Goal: Task Accomplishment & Management: Manage account settings

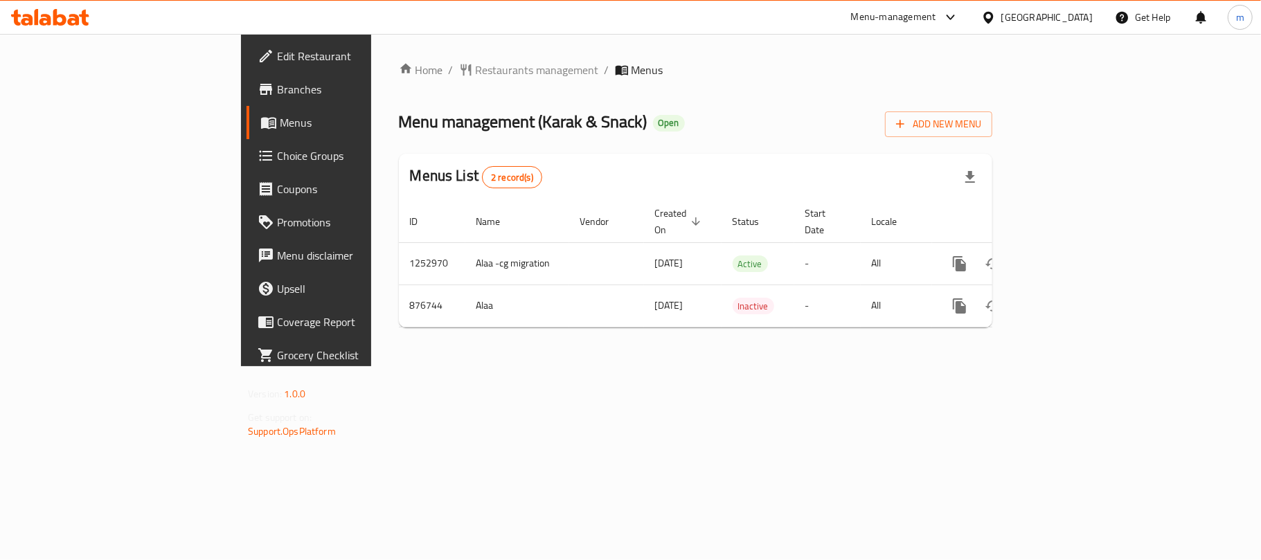
click at [388, 71] on div at bounding box center [630, 280] width 1261 height 560
click at [476, 71] on span "Restaurants management" at bounding box center [537, 70] width 123 height 17
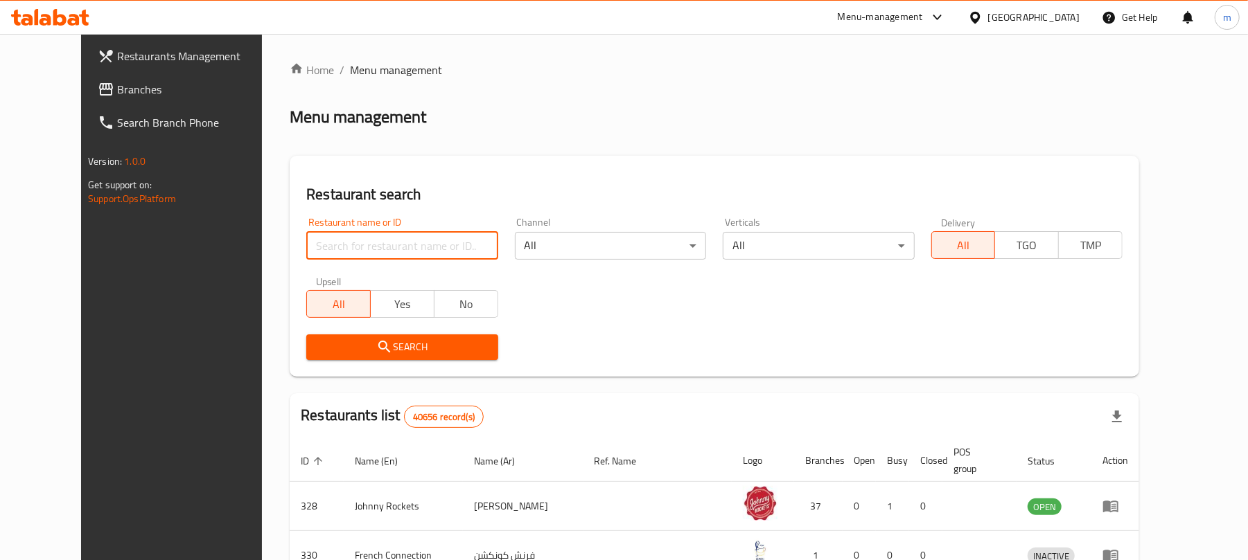
drag, startPoint x: 288, startPoint y: 245, endPoint x: 289, endPoint y: 234, distance: 10.4
click at [306, 245] on input "search" at bounding box center [401, 246] width 191 height 28
paste input "657531"
type input "657531"
click button "Search" at bounding box center [401, 348] width 191 height 26
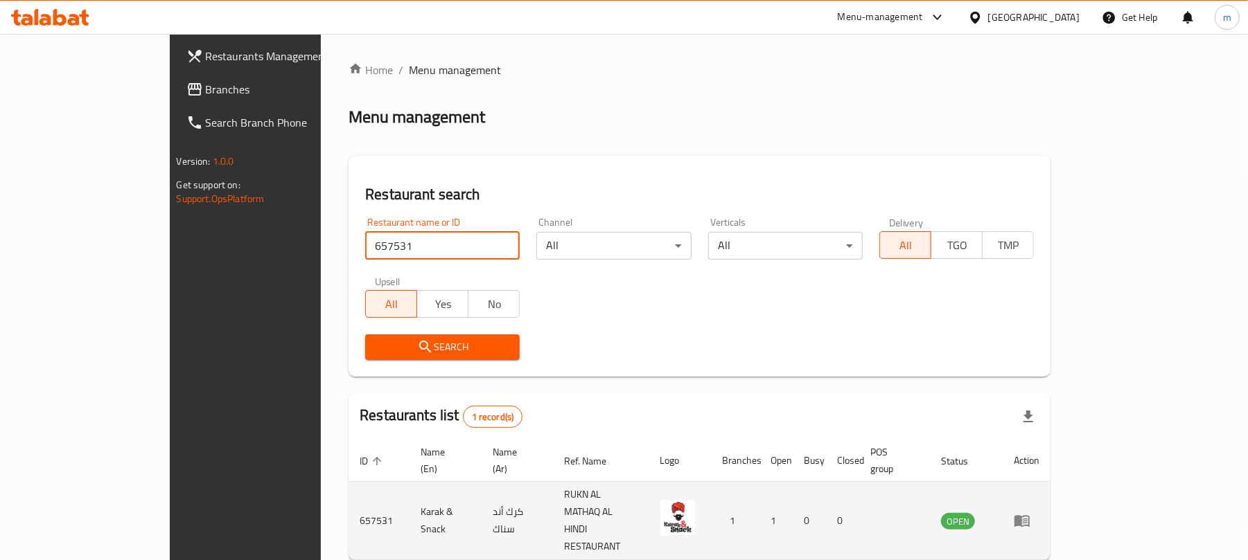
click at [1050, 492] on td "enhanced table" at bounding box center [1026, 521] width 48 height 78
click at [1050, 499] on td "enhanced table" at bounding box center [1026, 521] width 48 height 78
click at [1039, 513] on link "enhanced table" at bounding box center [1026, 521] width 26 height 17
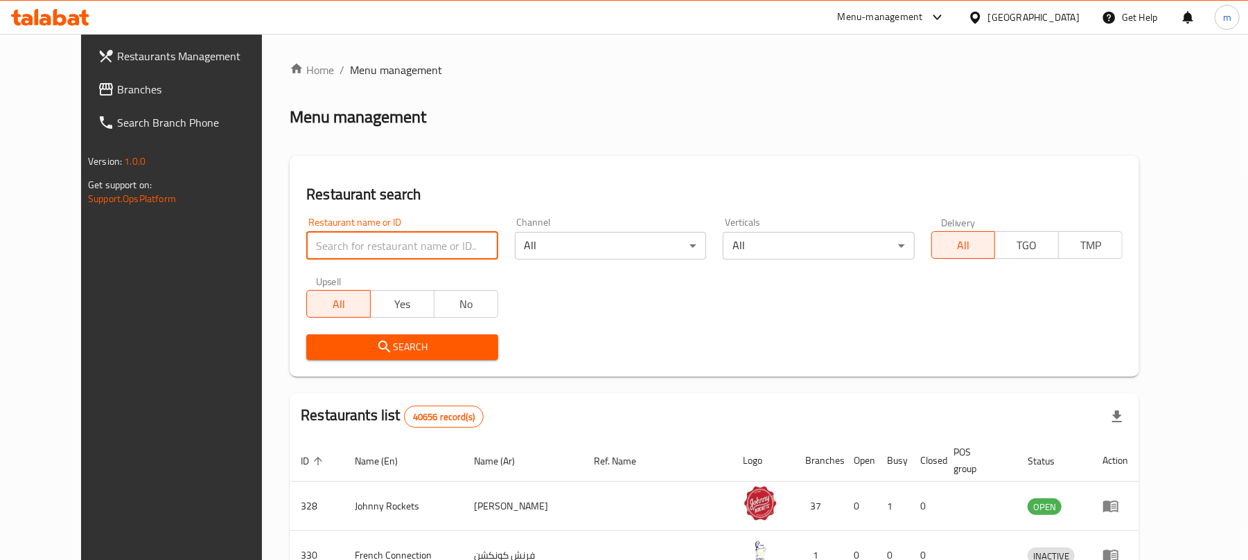
click at [380, 242] on input "search" at bounding box center [401, 246] width 191 height 28
paste input "657531"
type input "657531"
click button "Search" at bounding box center [401, 348] width 191 height 26
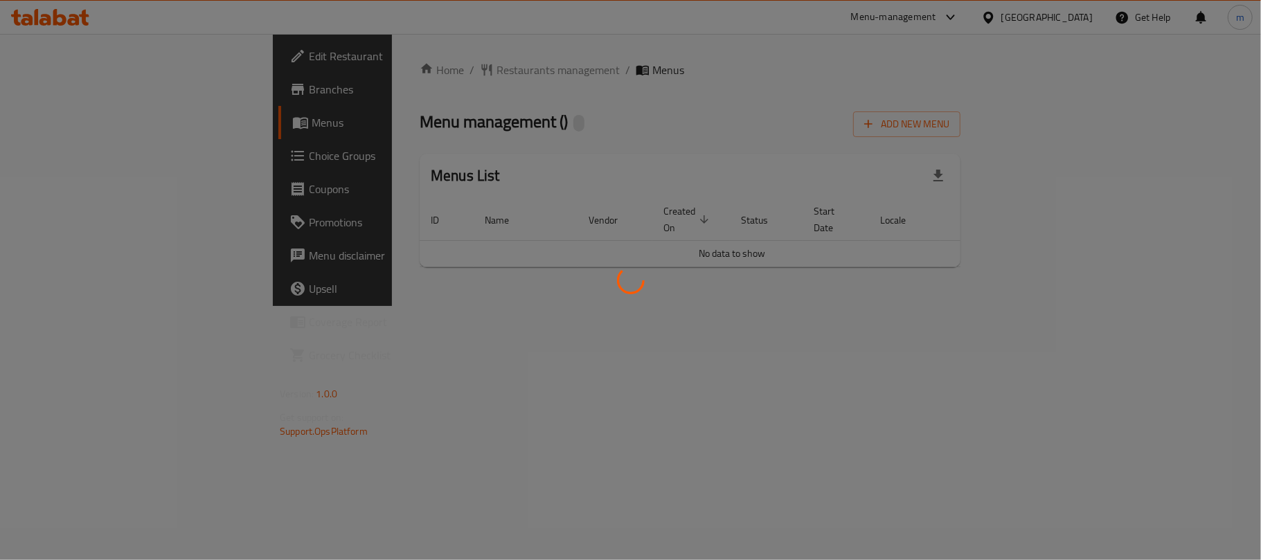
click at [378, 78] on div at bounding box center [630, 280] width 1261 height 560
click at [382, 64] on div at bounding box center [630, 280] width 1261 height 560
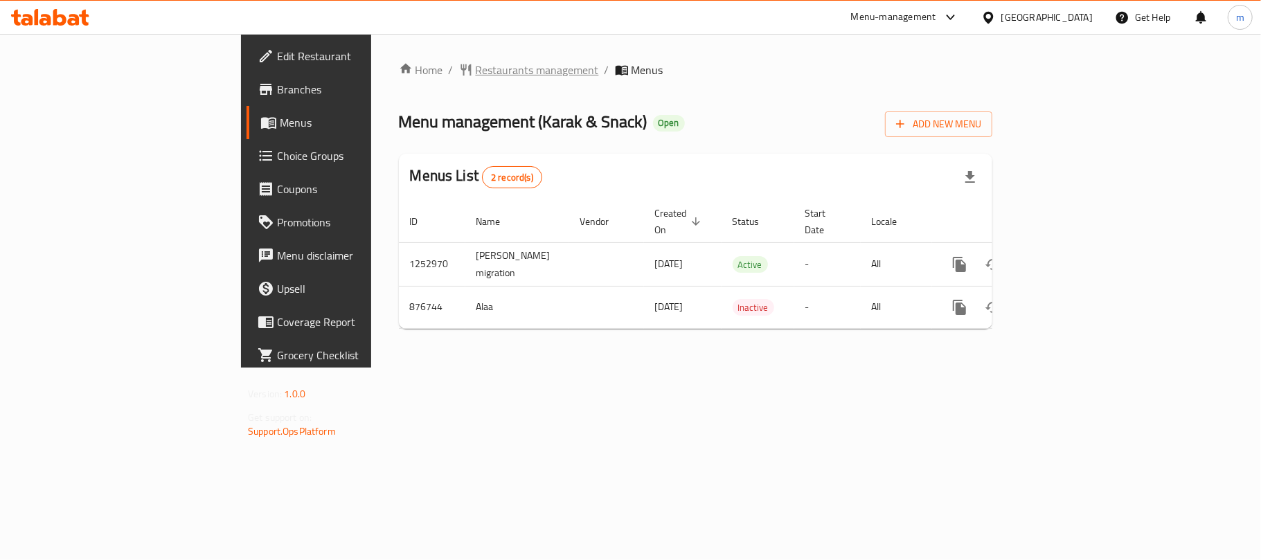
click at [476, 72] on span "Restaurants management" at bounding box center [537, 70] width 123 height 17
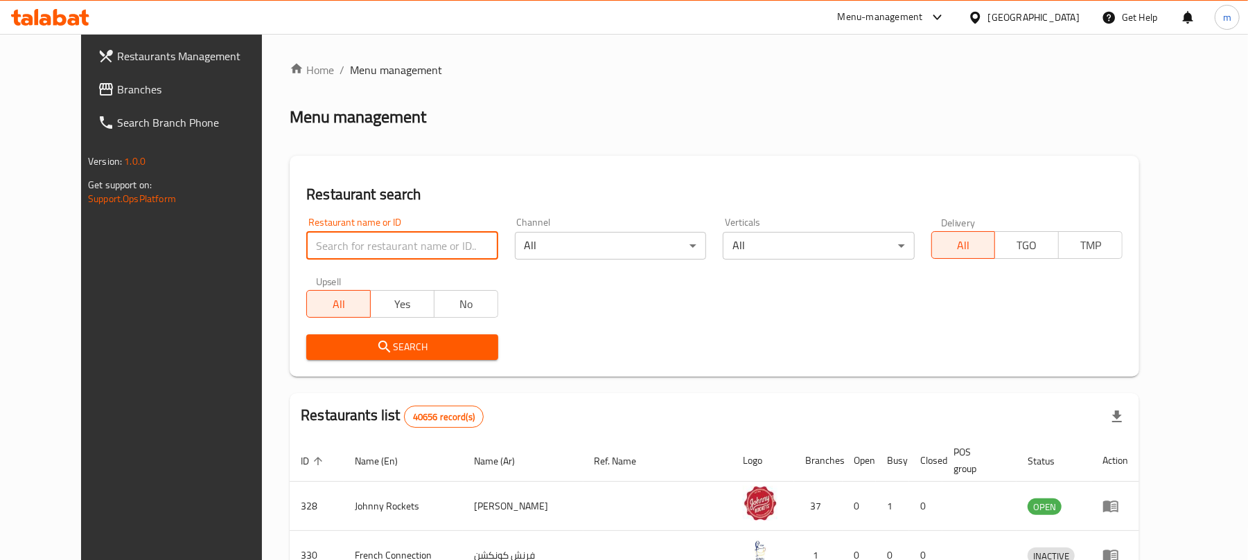
click at [334, 240] on input "search" at bounding box center [401, 246] width 191 height 28
paste input "657531"
type input "657531"
click button "Search" at bounding box center [401, 348] width 191 height 26
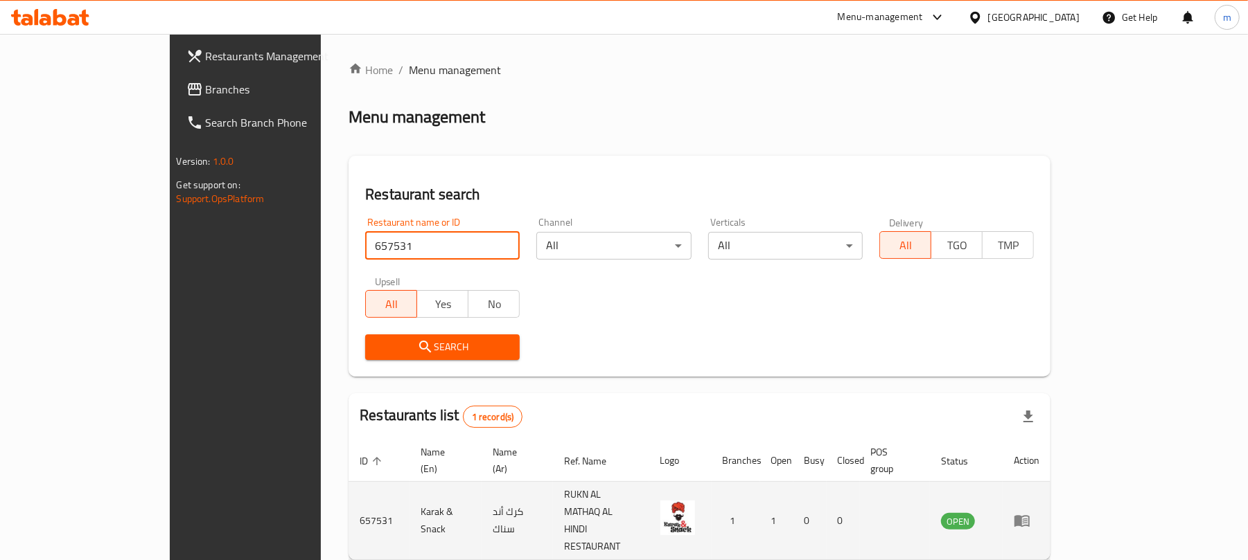
click at [1029, 516] on icon "enhanced table" at bounding box center [1021, 522] width 15 height 12
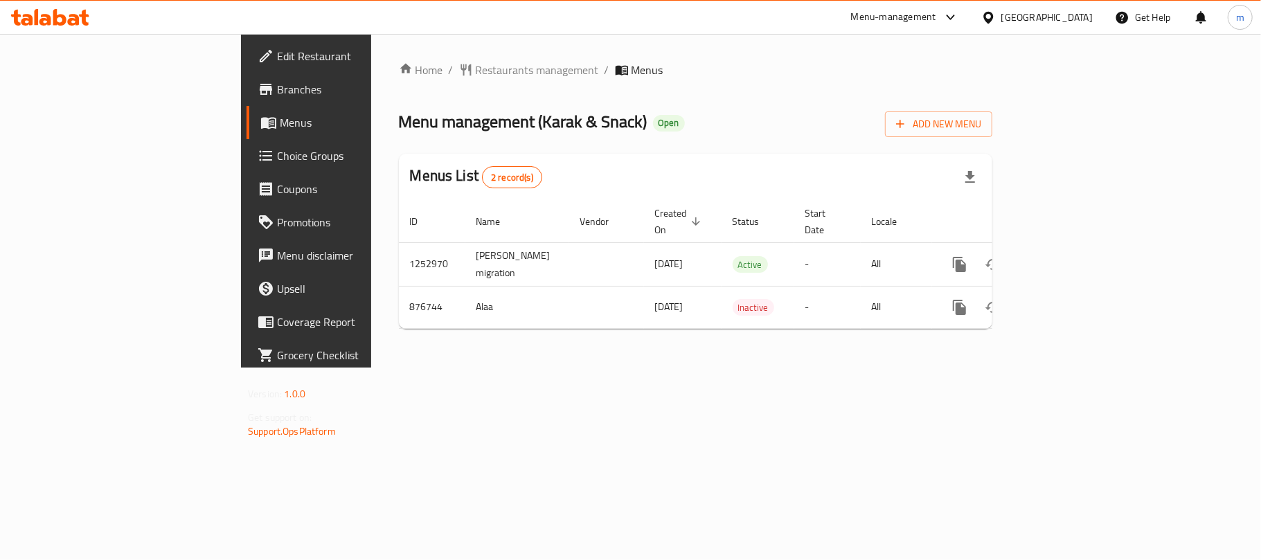
click at [638, 333] on div "Home / Restaurants management / Menus Menu management ( [PERSON_NAME] & Snack )…" at bounding box center [695, 201] width 649 height 334
